Goal: Task Accomplishment & Management: Complete application form

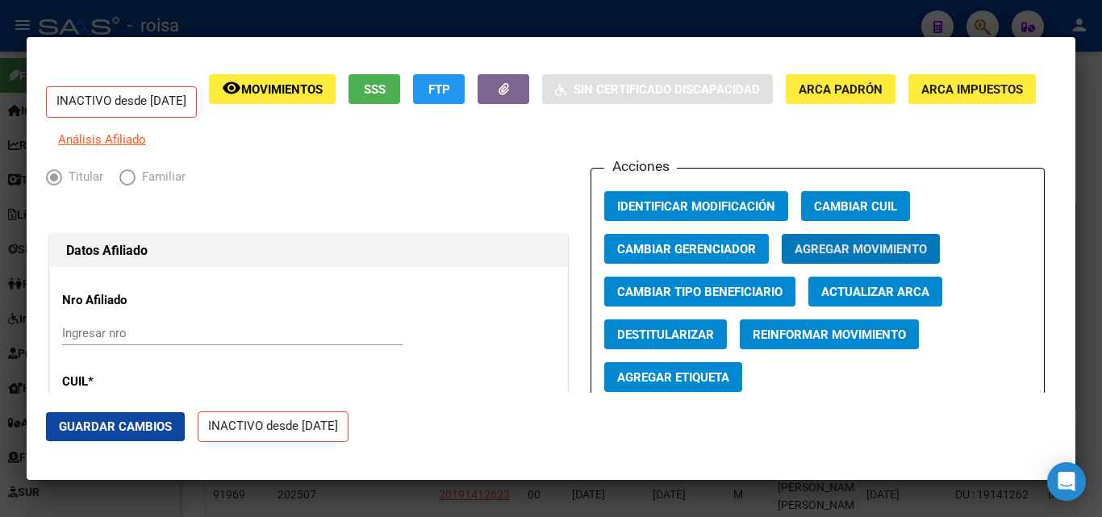
scroll to position [21, 0]
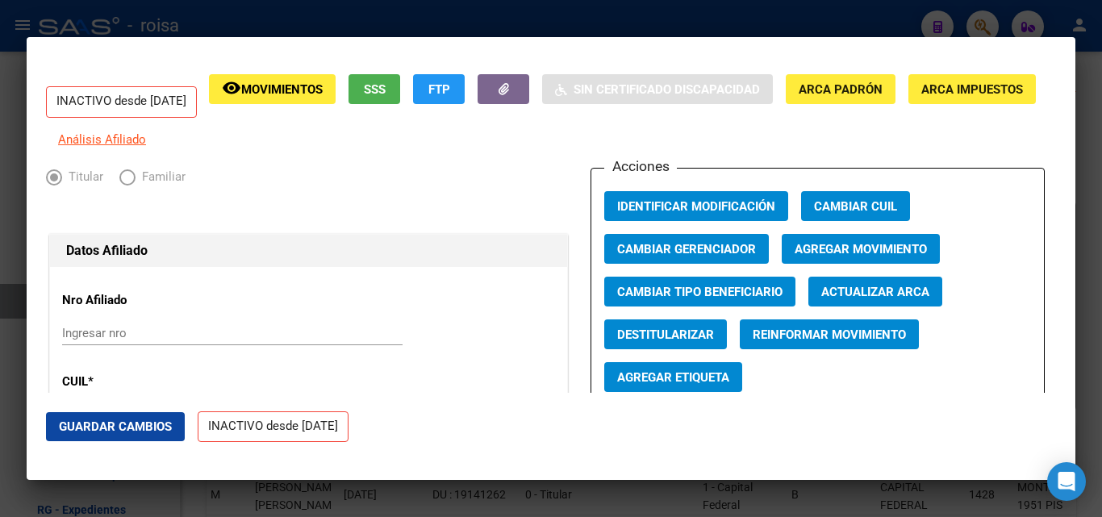
click at [206, 7] on div at bounding box center [551, 258] width 1102 height 517
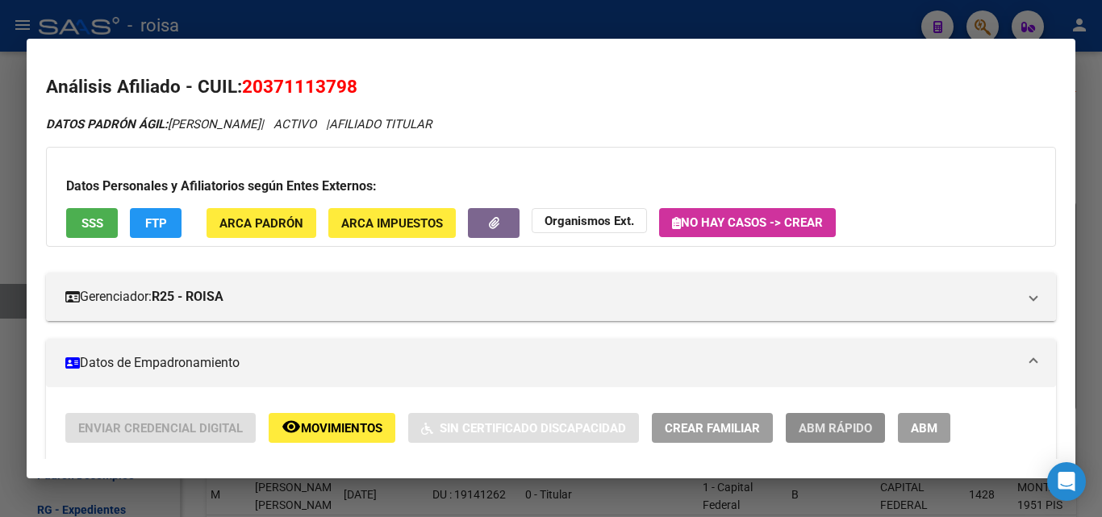
click at [851, 442] on button "ABM Rápido" at bounding box center [835, 428] width 99 height 30
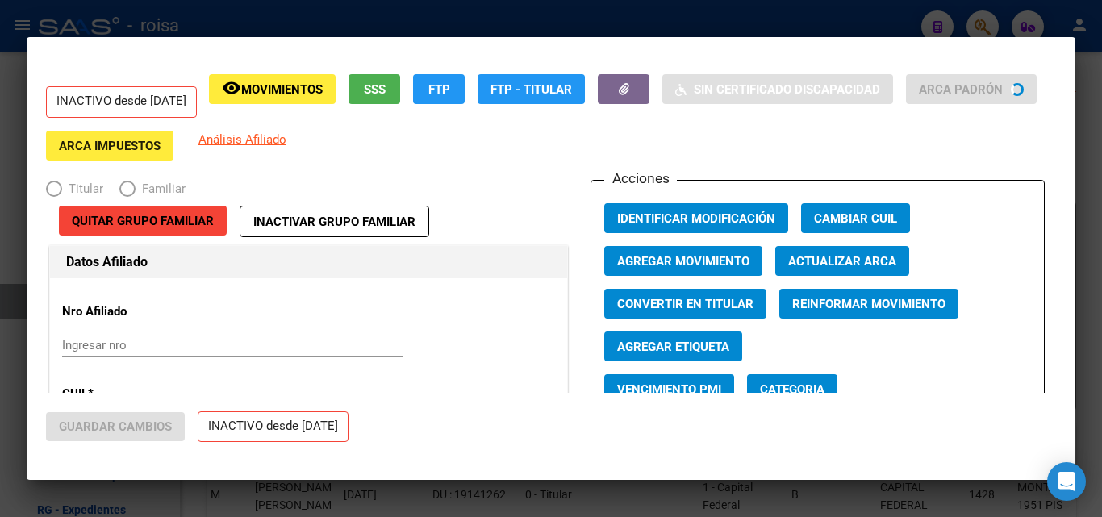
radio input "true"
type input "30-71241421-5"
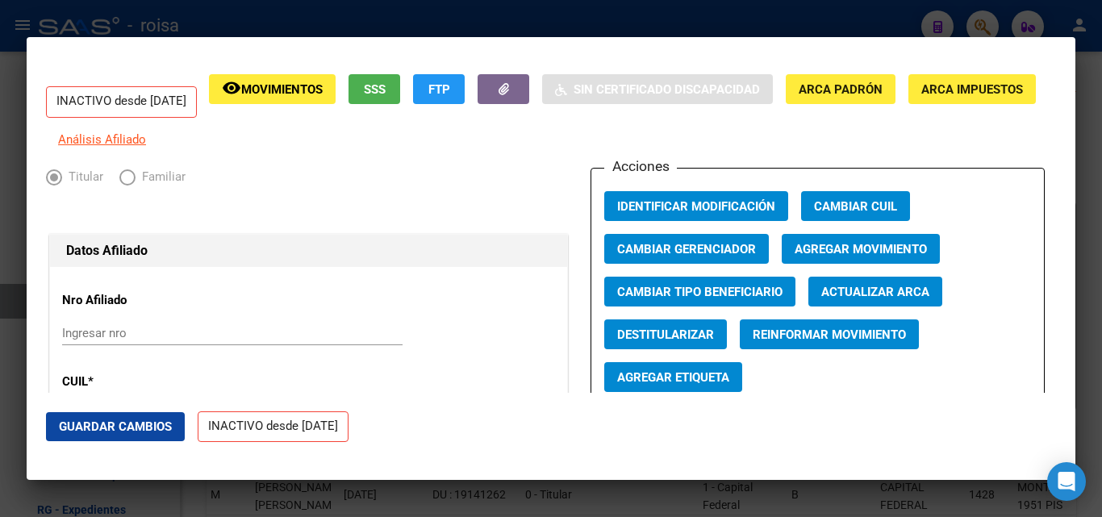
click at [231, 13] on div at bounding box center [551, 258] width 1102 height 517
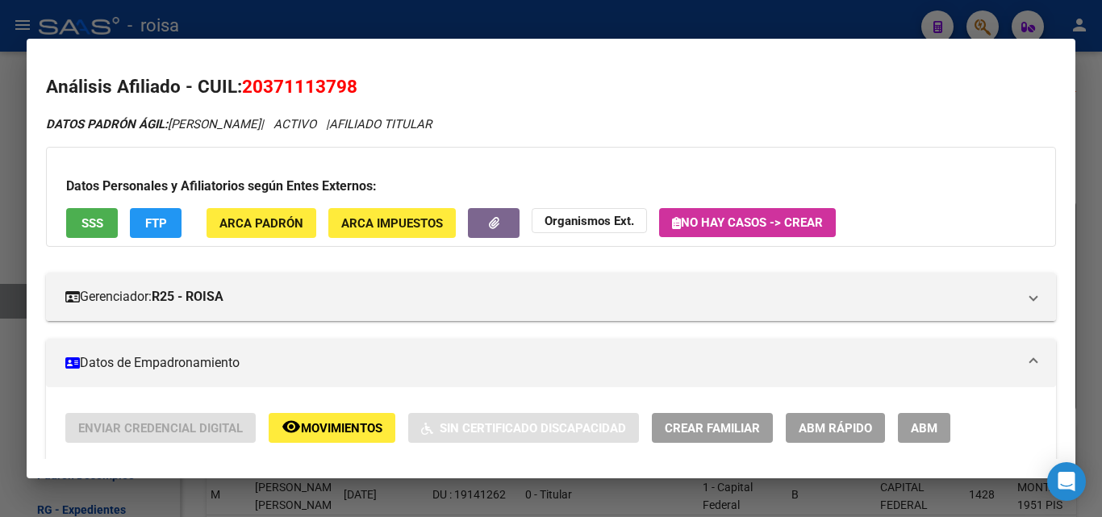
click at [449, 15] on div at bounding box center [551, 258] width 1102 height 517
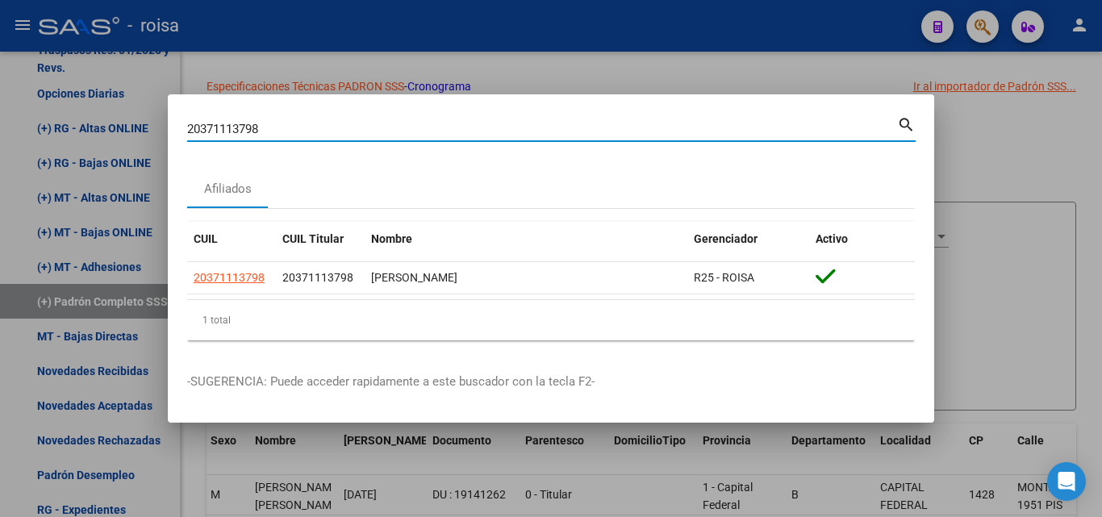
drag, startPoint x: 604, startPoint y: 131, endPoint x: 194, endPoint y: 77, distance: 414.3
click at [8, 89] on div "20371113798 Buscar (apellido, dni, cuil, nro traspaso, cuit, obra social) searc…" at bounding box center [551, 258] width 1102 height 517
paste input "148408190"
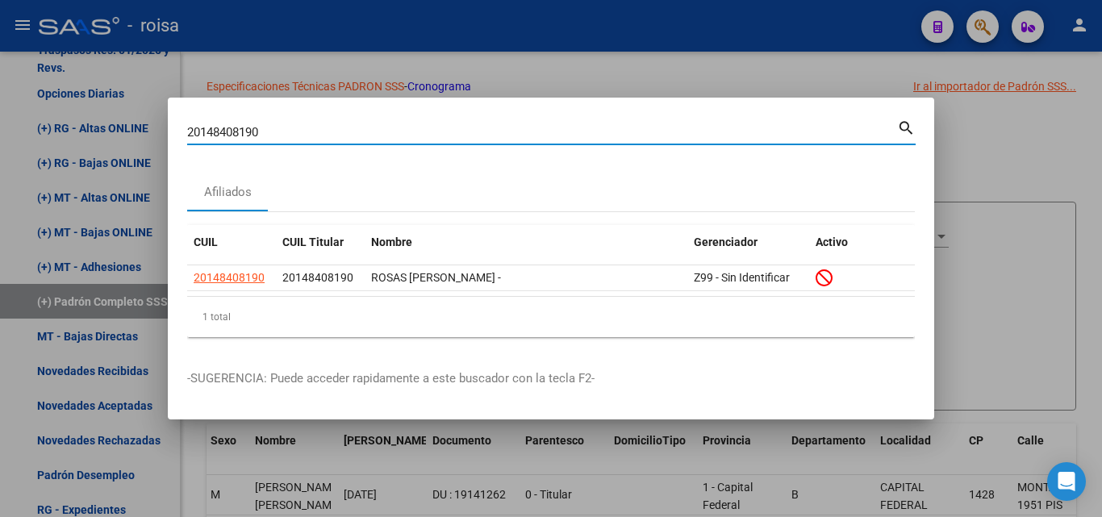
drag, startPoint x: 296, startPoint y: 131, endPoint x: 41, endPoint y: 113, distance: 255.6
click at [2, 118] on div "20148408190 Buscar (apellido, dni, cuil, nro traspaso, cuit, obra social) searc…" at bounding box center [551, 258] width 1102 height 517
paste input "45065230"
drag, startPoint x: 211, startPoint y: 133, endPoint x: 55, endPoint y: 110, distance: 157.5
click at [54, 107] on div "20450652300 Buscar (apellido, dni, cuil, nro traspaso, cuit, obra social) searc…" at bounding box center [551, 258] width 1102 height 517
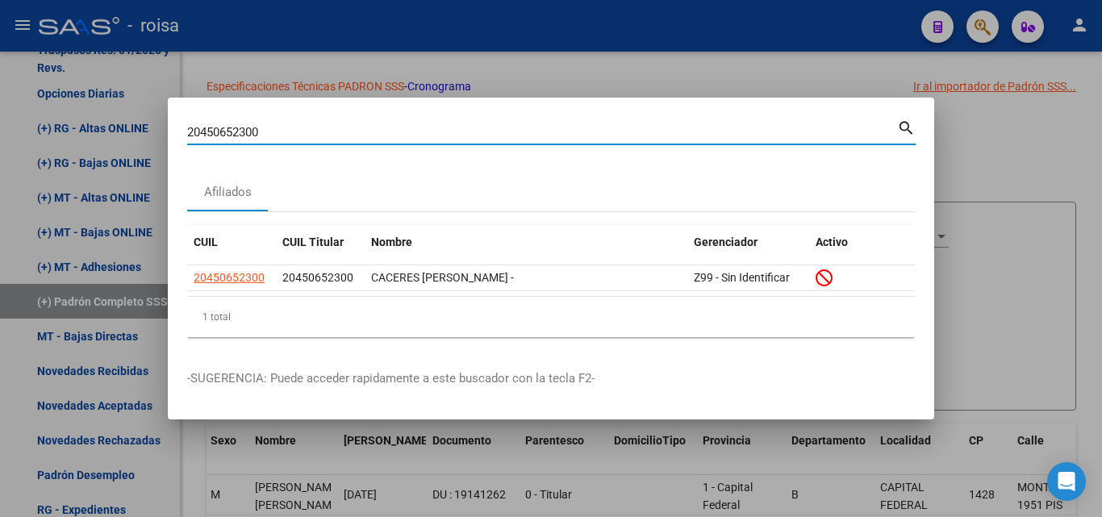
paste input "329359981"
drag, startPoint x: 261, startPoint y: 136, endPoint x: 65, endPoint y: 115, distance: 197.3
click at [44, 122] on div "20329359981 Buscar (apellido, dni, cuil, nro traspaso, cuit, obra social) searc…" at bounding box center [551, 258] width 1102 height 517
paste input "3408498929"
drag, startPoint x: 211, startPoint y: 120, endPoint x: 0, endPoint y: 108, distance: 211.0
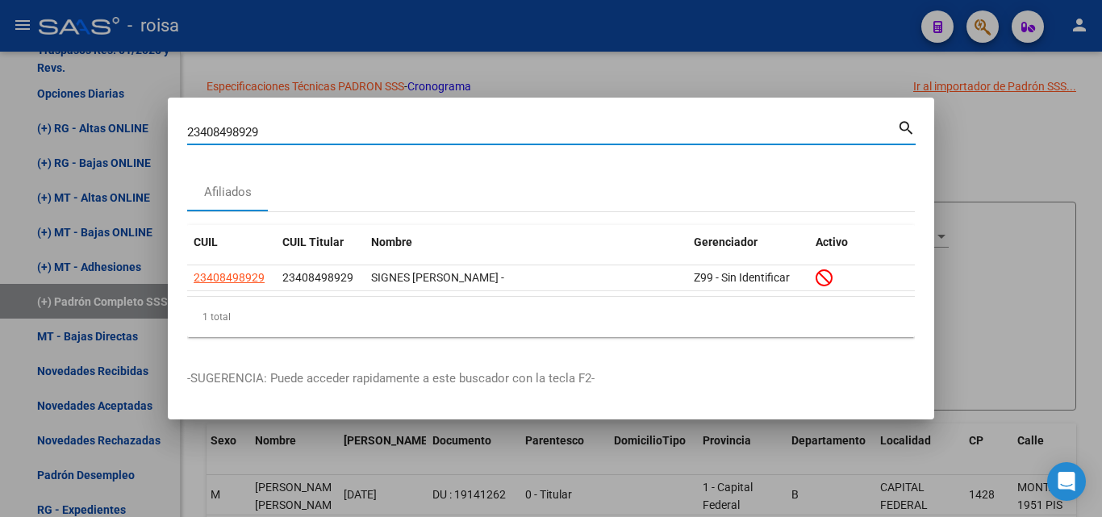
click at [0, 108] on div "23408498929 Buscar (apellido, dni, cuil, nro traspaso, cuit, obra social) searc…" at bounding box center [551, 258] width 1102 height 517
paste input "0323446912"
type input "20323446912"
click at [657, 59] on div at bounding box center [551, 258] width 1102 height 517
